Goal: Check status

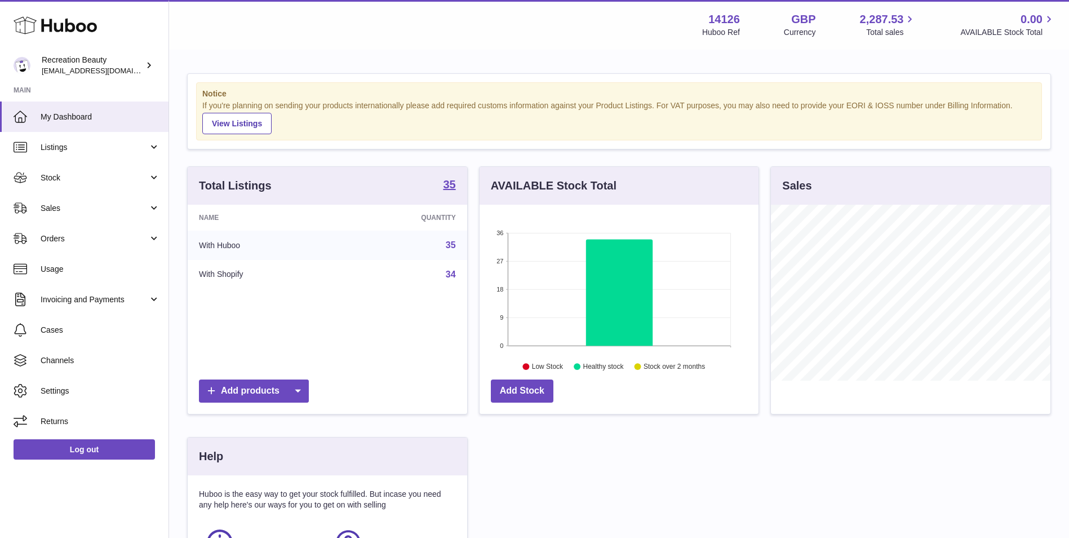
scroll to position [176, 279]
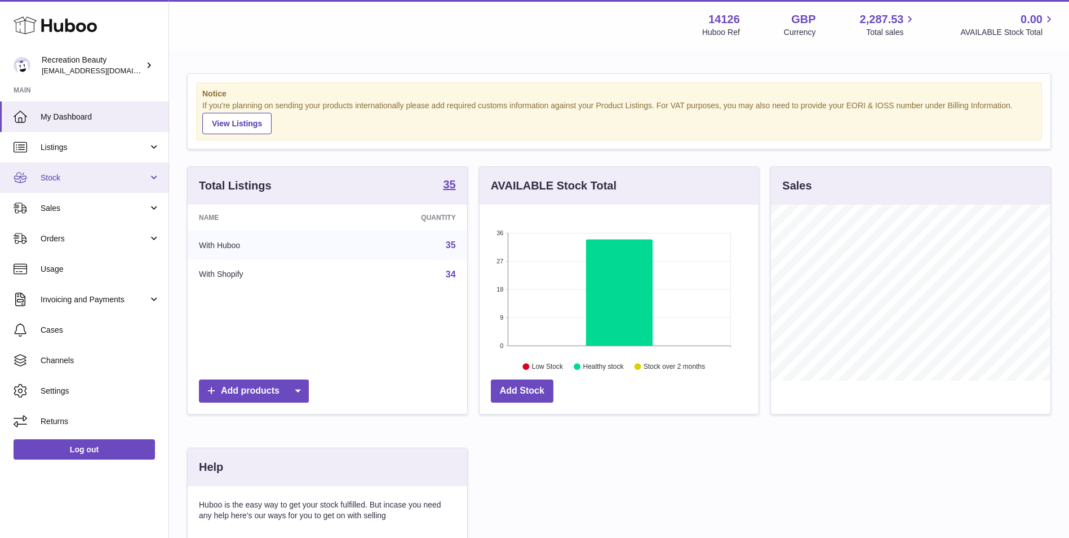
click at [116, 178] on span "Stock" at bounding box center [95, 177] width 108 height 11
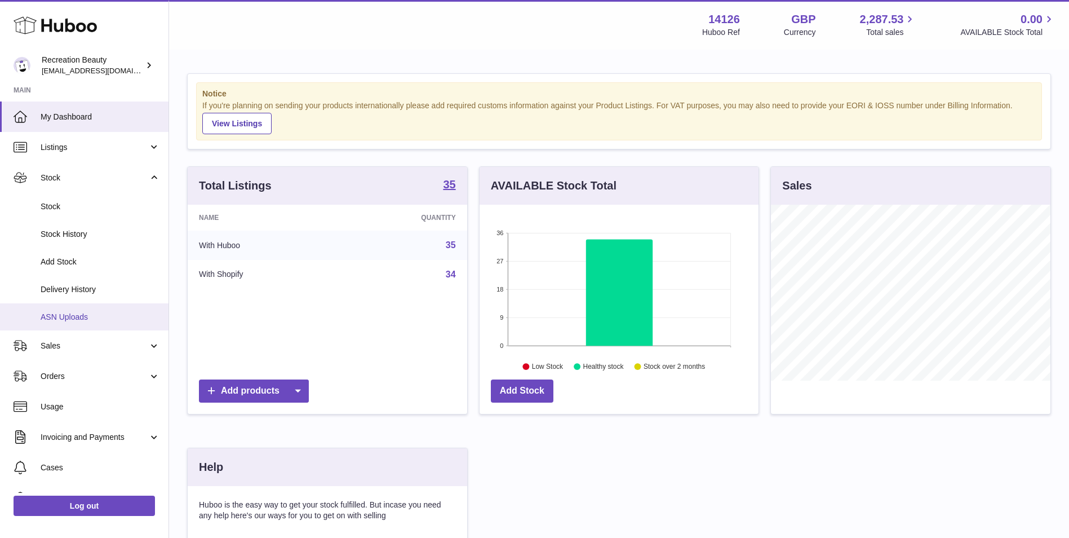
click at [122, 320] on span "ASN Uploads" at bounding box center [100, 317] width 119 height 11
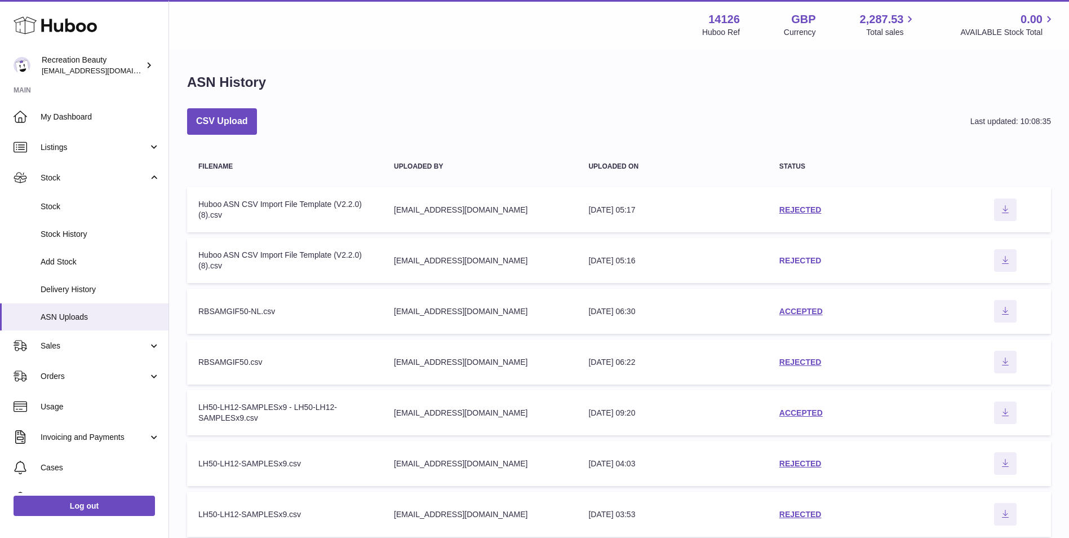
click at [821, 260] on link "REJECTED" at bounding box center [800, 260] width 42 height 9
click at [114, 286] on span "Delivery History" at bounding box center [100, 289] width 119 height 11
